Goal: Transaction & Acquisition: Purchase product/service

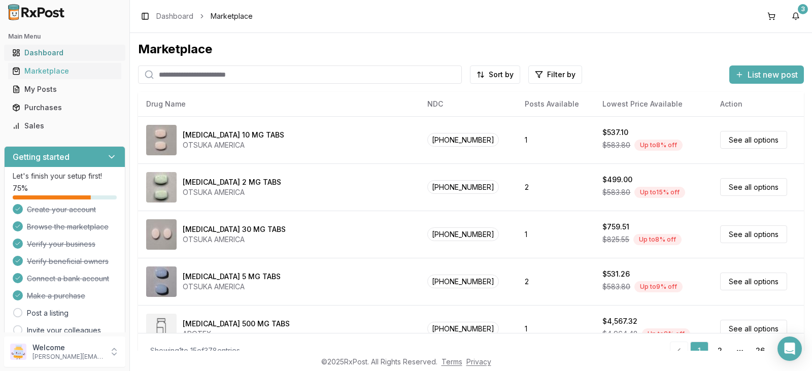
click at [67, 52] on div "Dashboard" at bounding box center [64, 53] width 105 height 10
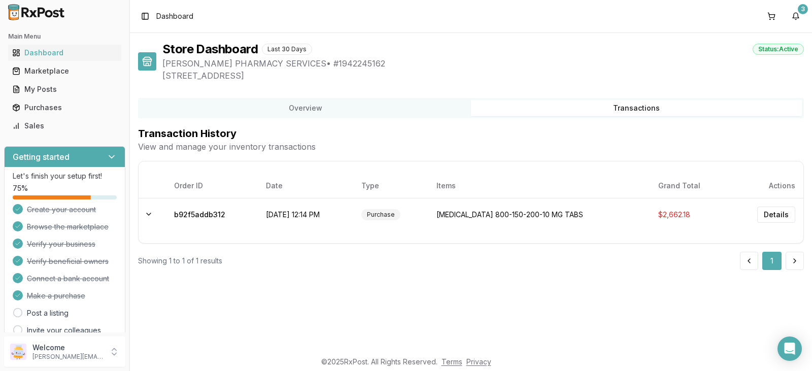
click at [637, 108] on button "Transactions" at bounding box center [636, 108] width 331 height 16
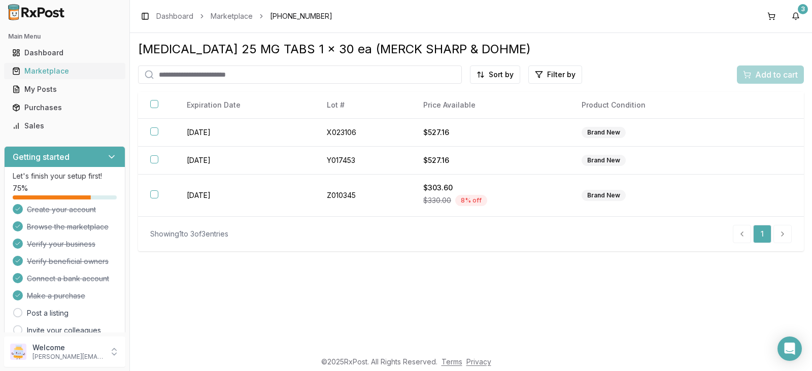
click at [47, 70] on div "Marketplace" at bounding box center [64, 71] width 105 height 10
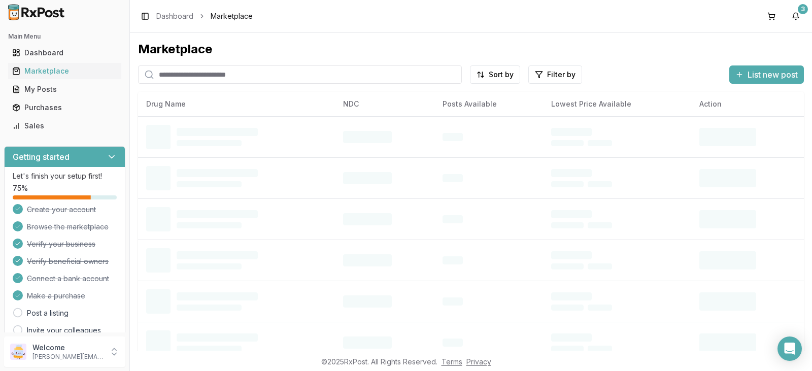
click at [212, 77] on input "search" at bounding box center [300, 74] width 324 height 18
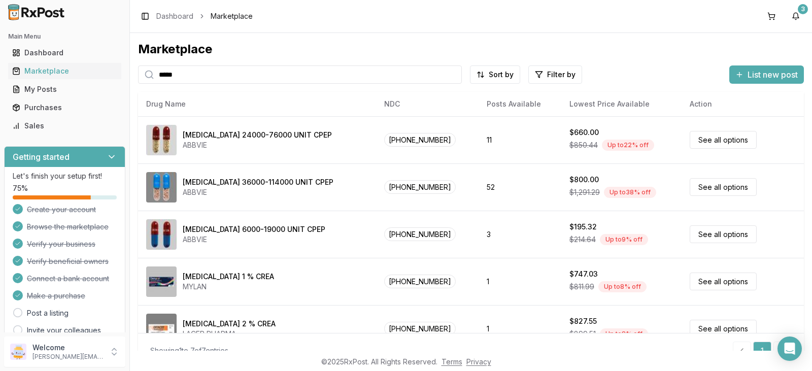
type input "*****"
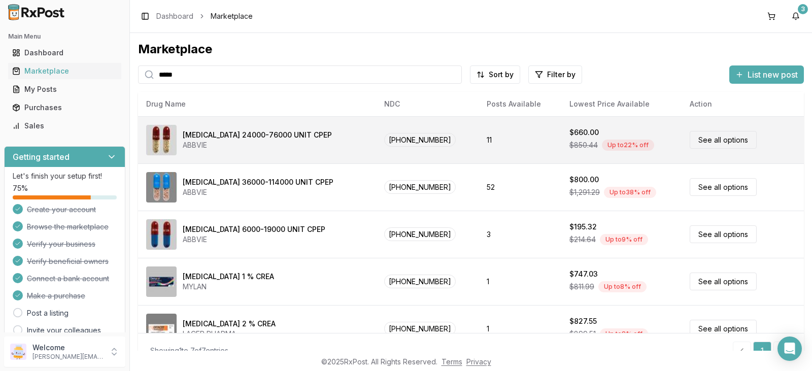
click at [714, 141] on link "See all options" at bounding box center [723, 140] width 67 height 18
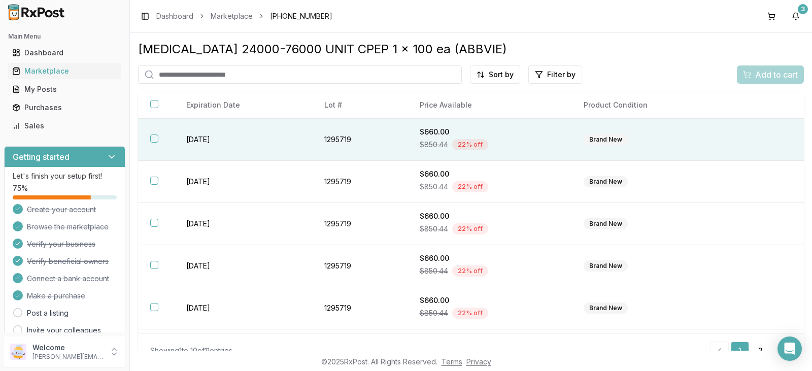
click at [156, 140] on th at bounding box center [156, 140] width 36 height 42
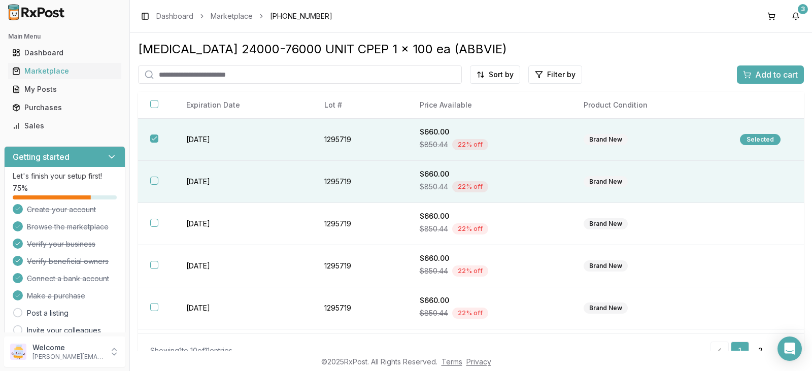
drag, startPoint x: 155, startPoint y: 183, endPoint x: 153, endPoint y: 189, distance: 6.9
click at [155, 183] on button "button" at bounding box center [154, 181] width 8 height 8
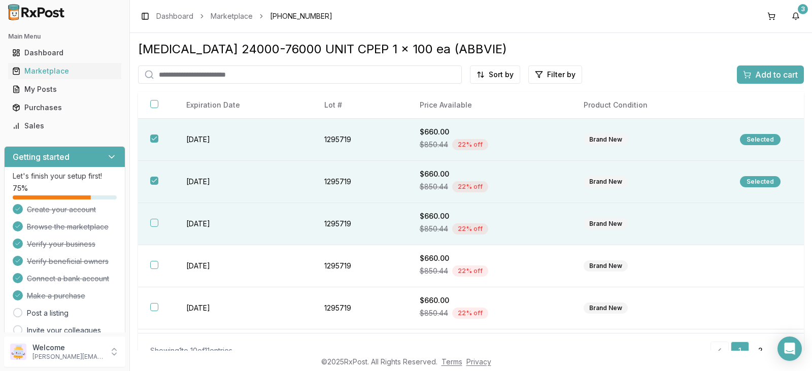
click at [152, 227] on th at bounding box center [156, 224] width 36 height 42
click at [499, 76] on html "Main Menu Dashboard Marketplace My Posts Purchases Sales Getting started Let's …" at bounding box center [406, 185] width 812 height 371
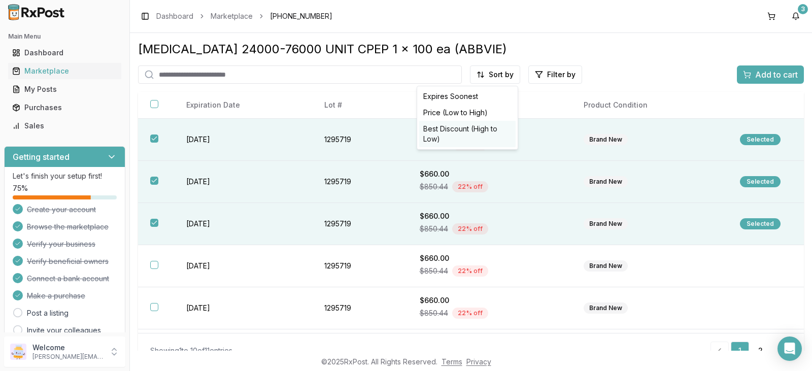
click at [459, 131] on div "Best Discount (High to Low)" at bounding box center [467, 134] width 96 height 26
click at [763, 75] on span "Add to cart" at bounding box center [777, 75] width 43 height 12
click at [799, 18] on button "3" at bounding box center [796, 16] width 16 height 16
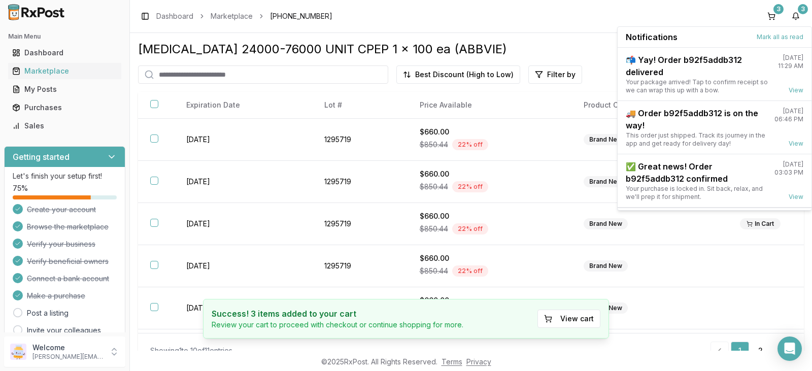
click at [575, 21] on div "Toggle Sidebar Dashboard Marketplace [PHONE_NUMBER] 3 3" at bounding box center [471, 16] width 682 height 32
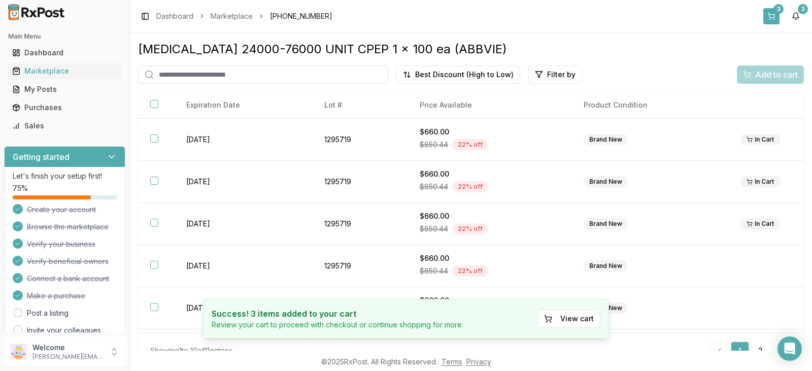
click at [772, 16] on button "3" at bounding box center [772, 16] width 16 height 16
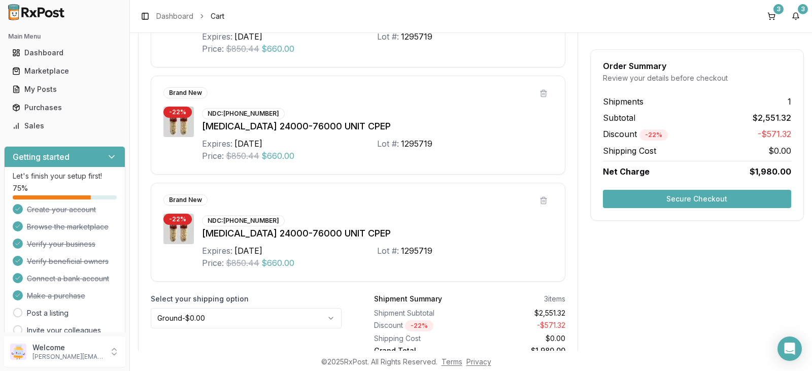
scroll to position [347, 0]
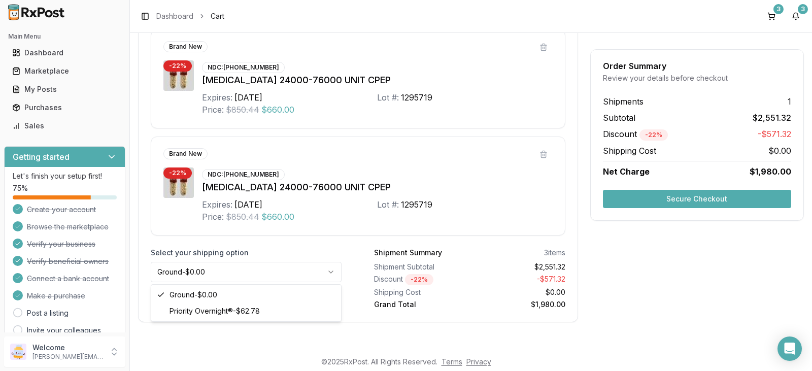
click at [332, 270] on html "Main Menu Dashboard Marketplace My Posts Purchases Sales Getting started Let's …" at bounding box center [406, 185] width 812 height 371
click at [336, 273] on html "Main Menu Dashboard Marketplace My Posts Purchases Sales Getting started Let's …" at bounding box center [406, 185] width 812 height 371
click at [334, 275] on html "Main Menu Dashboard Marketplace My Posts Purchases Sales Getting started Let's …" at bounding box center [406, 185] width 812 height 371
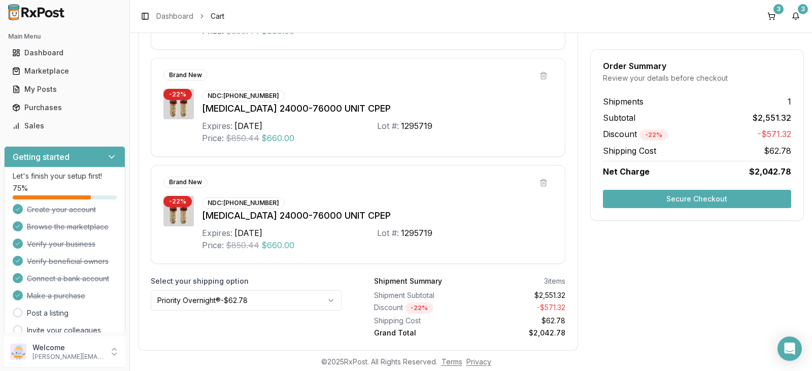
click at [333, 251] on div "Price: $850.44 $660.00" at bounding box center [289, 245] width 175 height 12
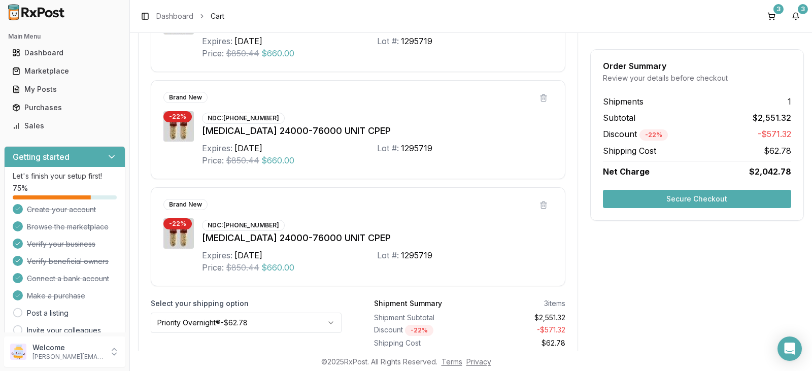
click at [333, 321] on html "Main Menu Dashboard Marketplace My Posts Purchases Sales Getting started Let's …" at bounding box center [406, 185] width 812 height 371
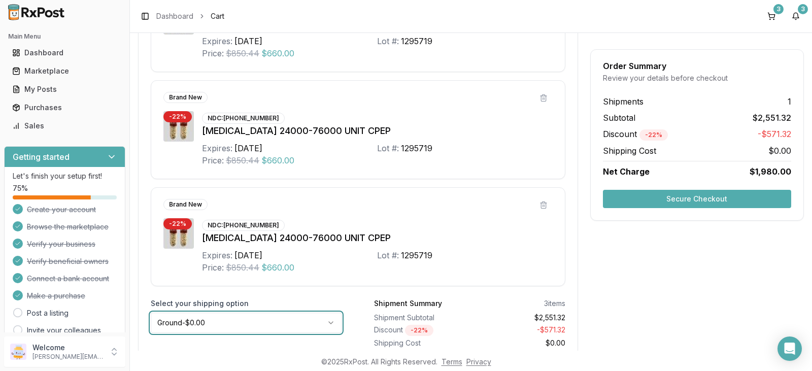
scroll to position [347, 0]
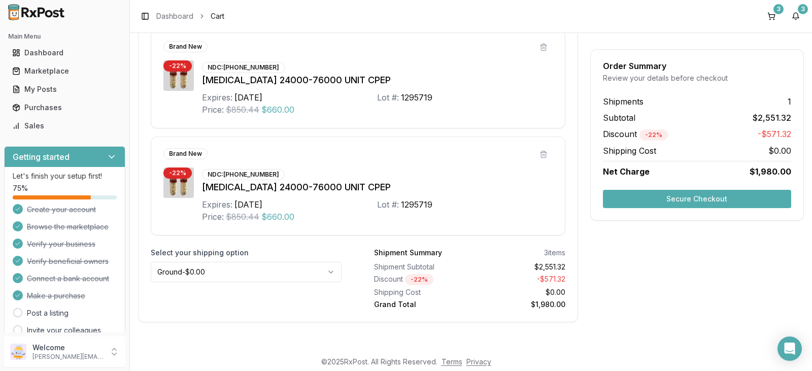
click at [332, 272] on html "Main Menu Dashboard Marketplace My Posts Purchases Sales Getting started Let's …" at bounding box center [406, 185] width 812 height 371
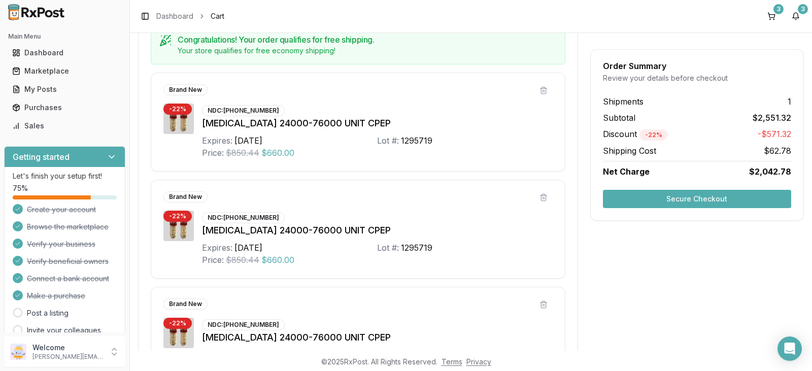
scroll to position [0, 0]
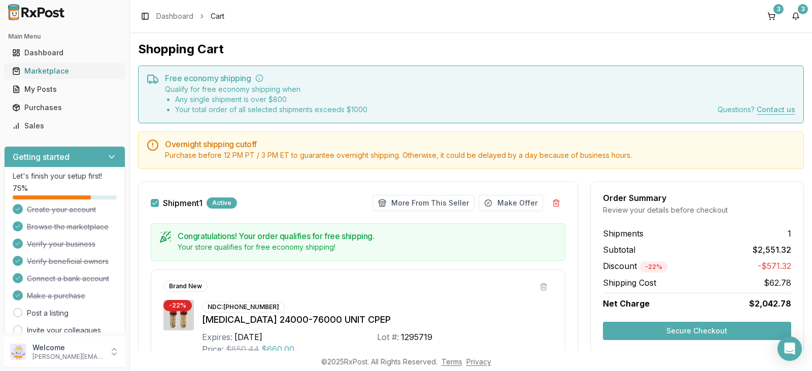
click at [59, 72] on div "Marketplace" at bounding box center [64, 71] width 105 height 10
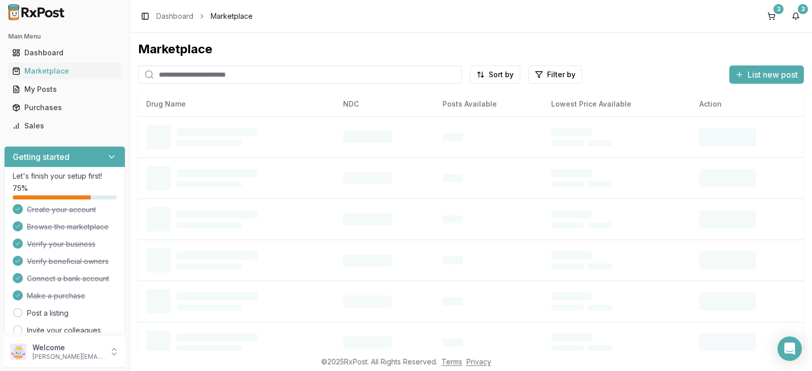
click at [190, 78] on input "search" at bounding box center [300, 74] width 324 height 18
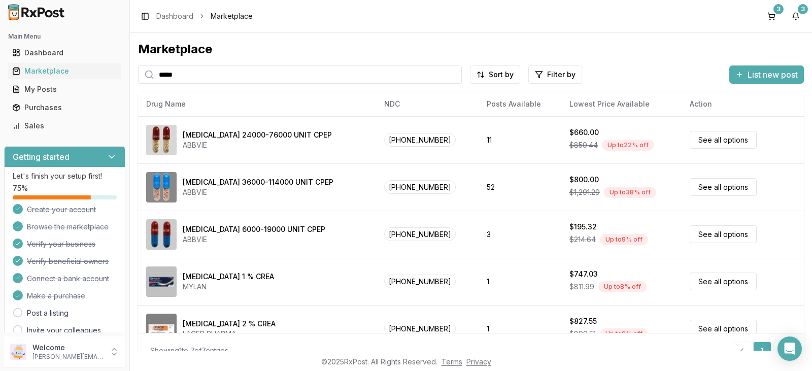
type input "*****"
click at [780, 12] on div "3" at bounding box center [779, 9] width 10 height 10
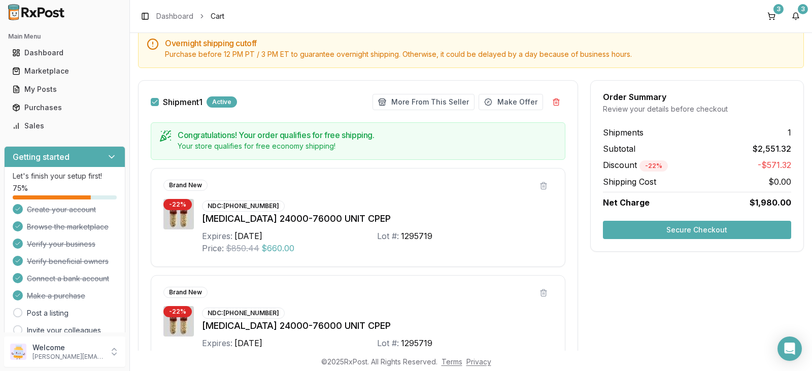
scroll to position [102, 0]
click at [701, 230] on button "Secure Checkout" at bounding box center [697, 229] width 188 height 18
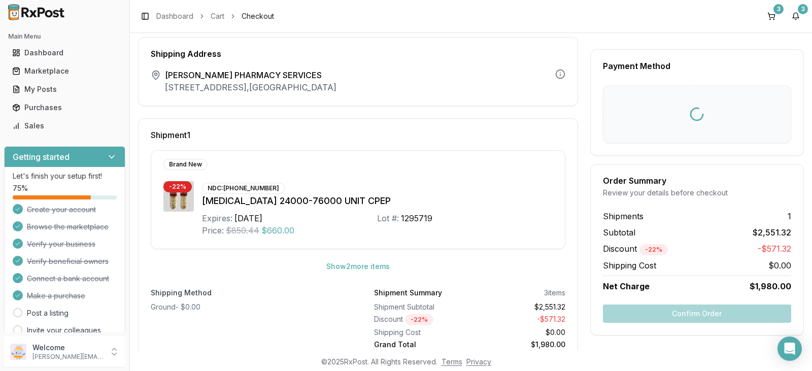
scroll to position [56, 0]
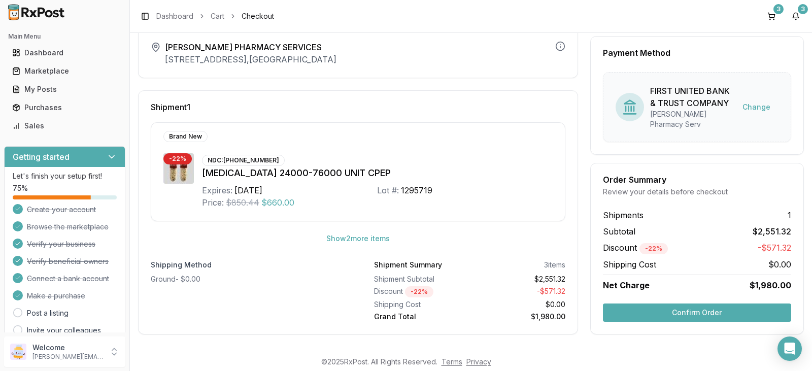
click at [700, 311] on button "Confirm Order" at bounding box center [697, 313] width 188 height 18
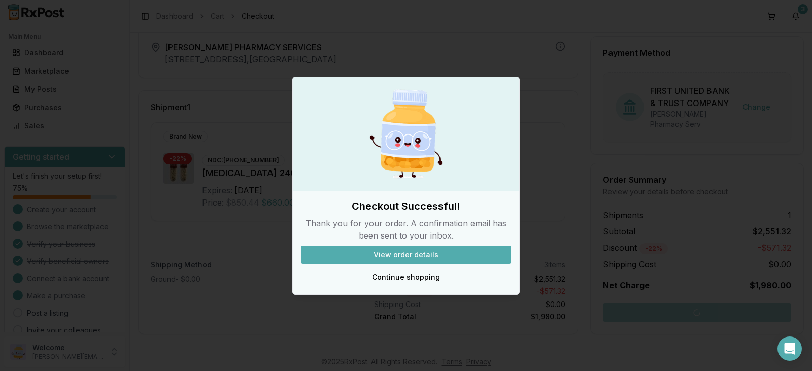
click at [420, 254] on button "View order details" at bounding box center [406, 255] width 210 height 18
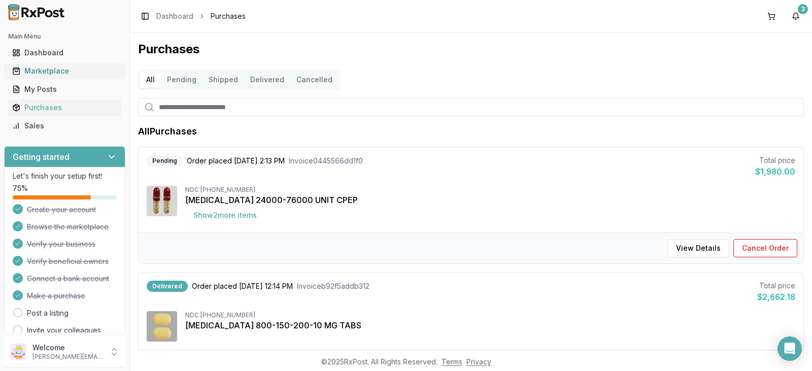
click at [68, 71] on div "Marketplace" at bounding box center [64, 71] width 105 height 10
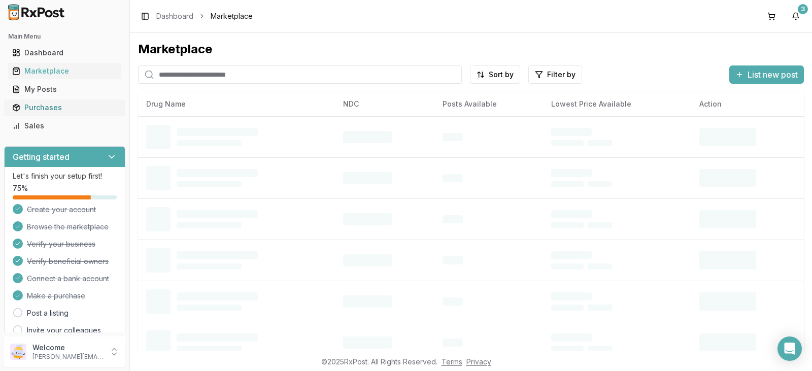
click at [61, 108] on div "Purchases" at bounding box center [64, 108] width 105 height 10
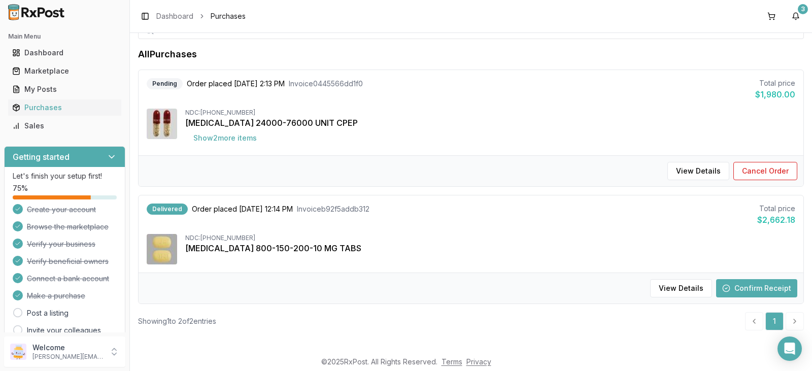
scroll to position [81, 0]
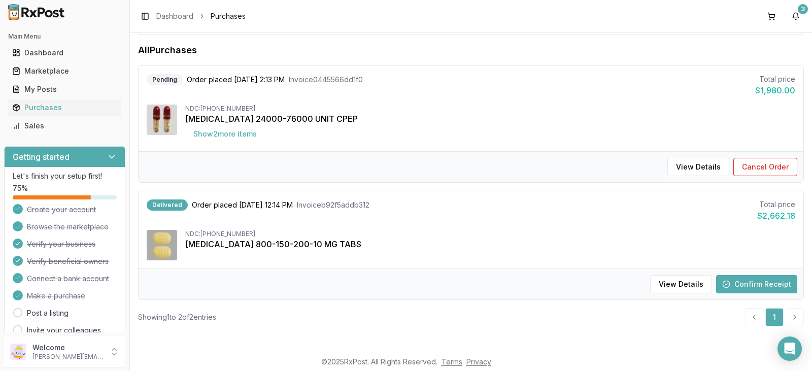
click at [763, 285] on button "Confirm Receipt" at bounding box center [756, 284] width 81 height 18
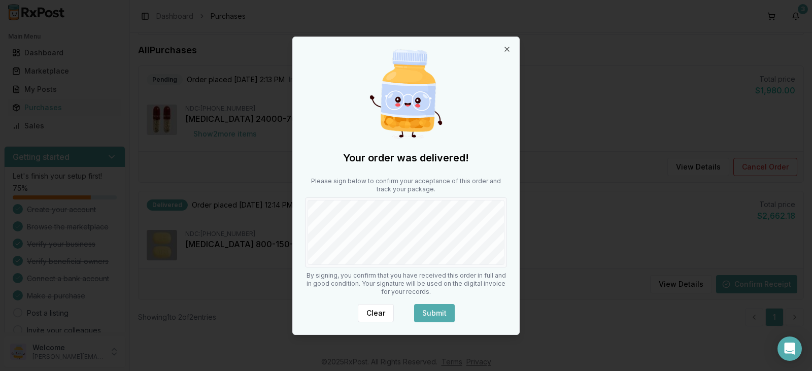
click at [435, 312] on button "Submit" at bounding box center [434, 313] width 41 height 18
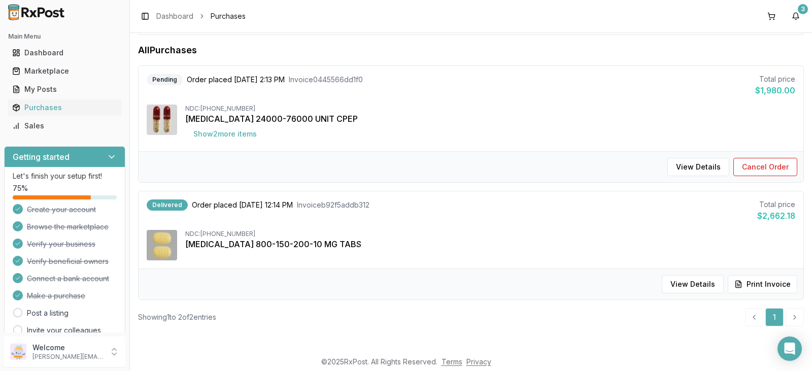
scroll to position [0, 0]
